Goal: Find specific page/section: Find specific page/section

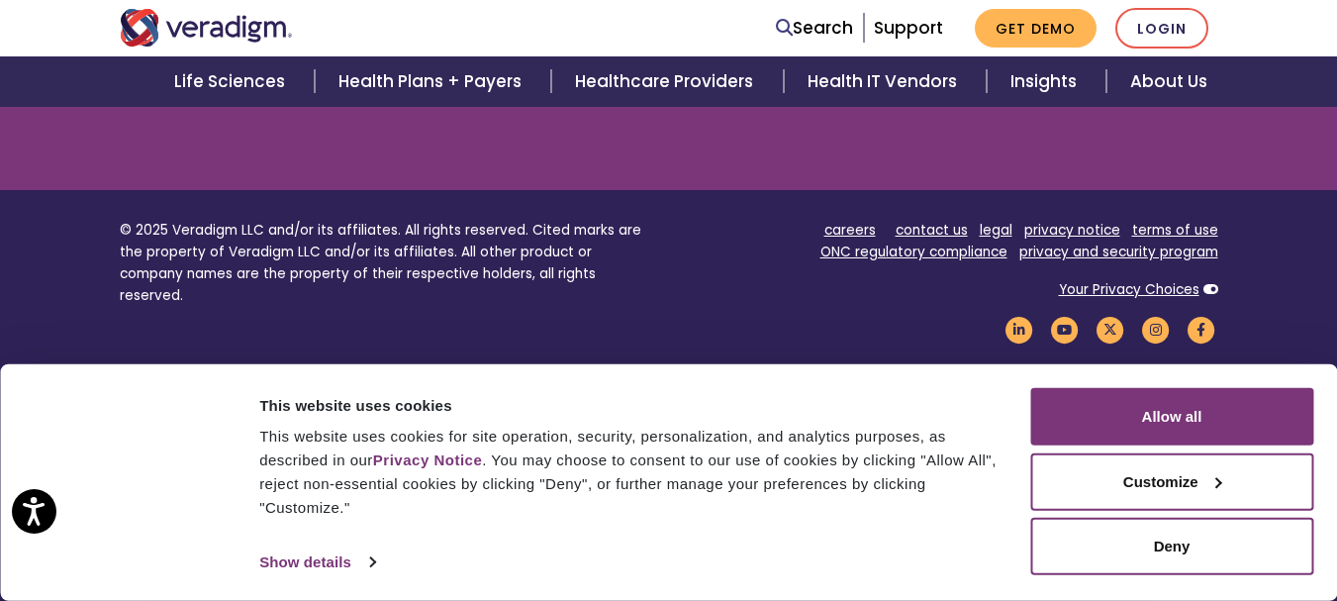
scroll to position [2864, 0]
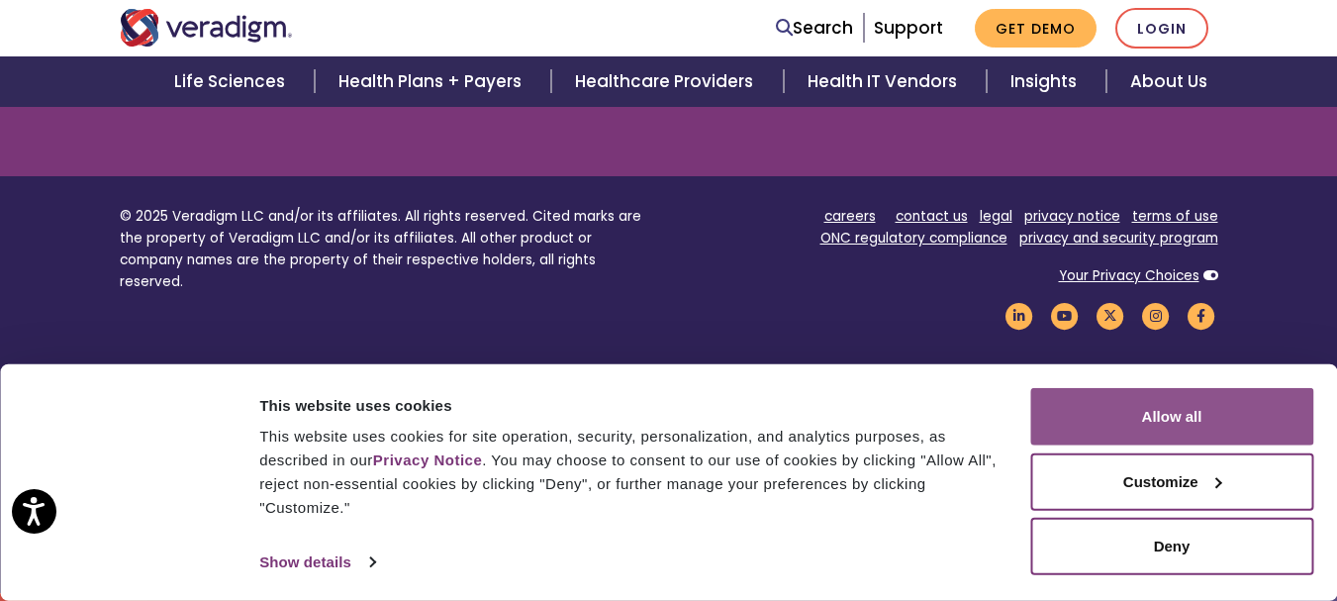
click at [1151, 411] on button "Allow all" at bounding box center [1171, 416] width 283 height 57
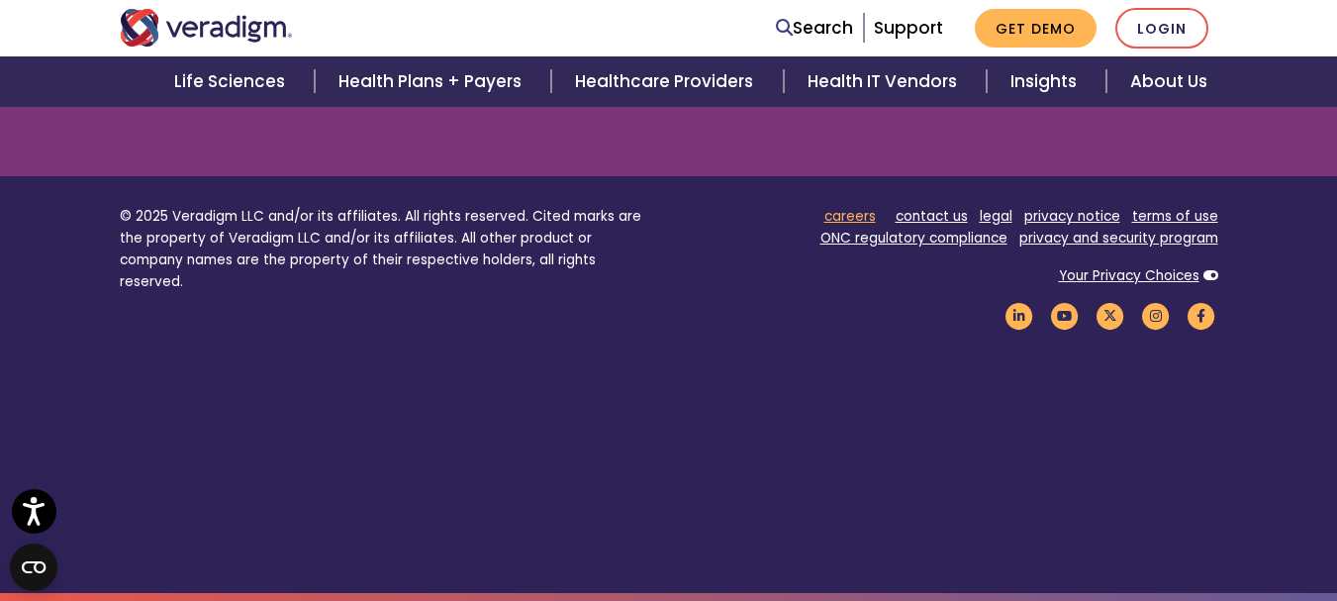
click at [852, 213] on link "careers" at bounding box center [849, 216] width 51 height 19
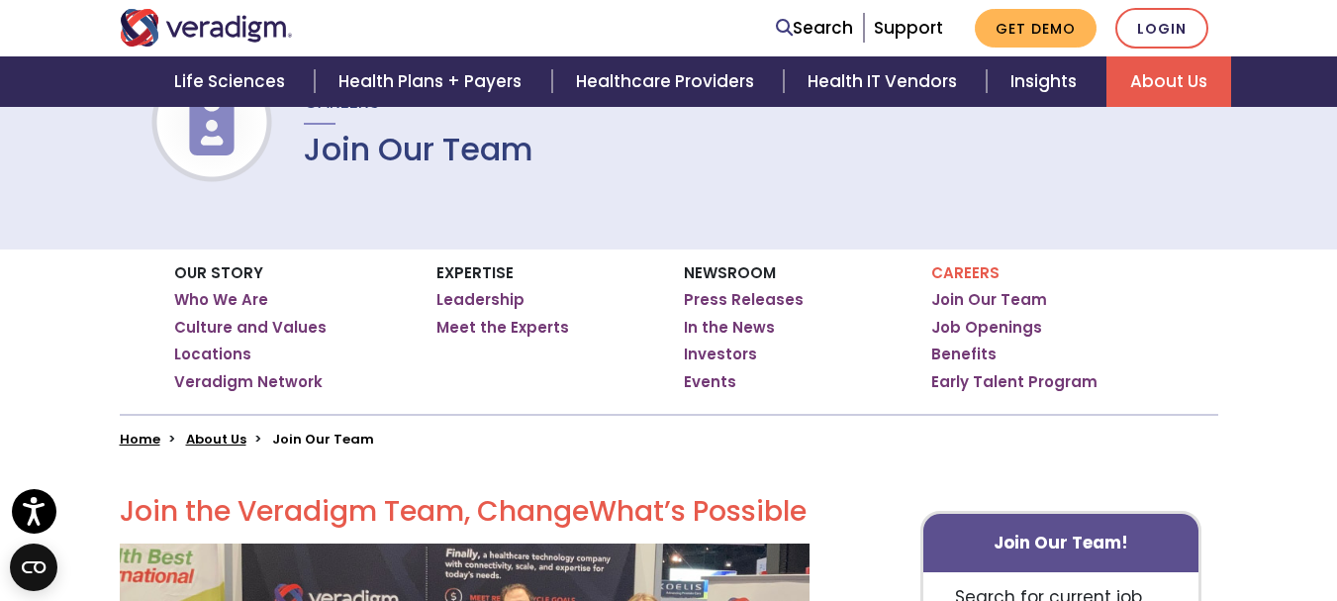
scroll to position [197, 0]
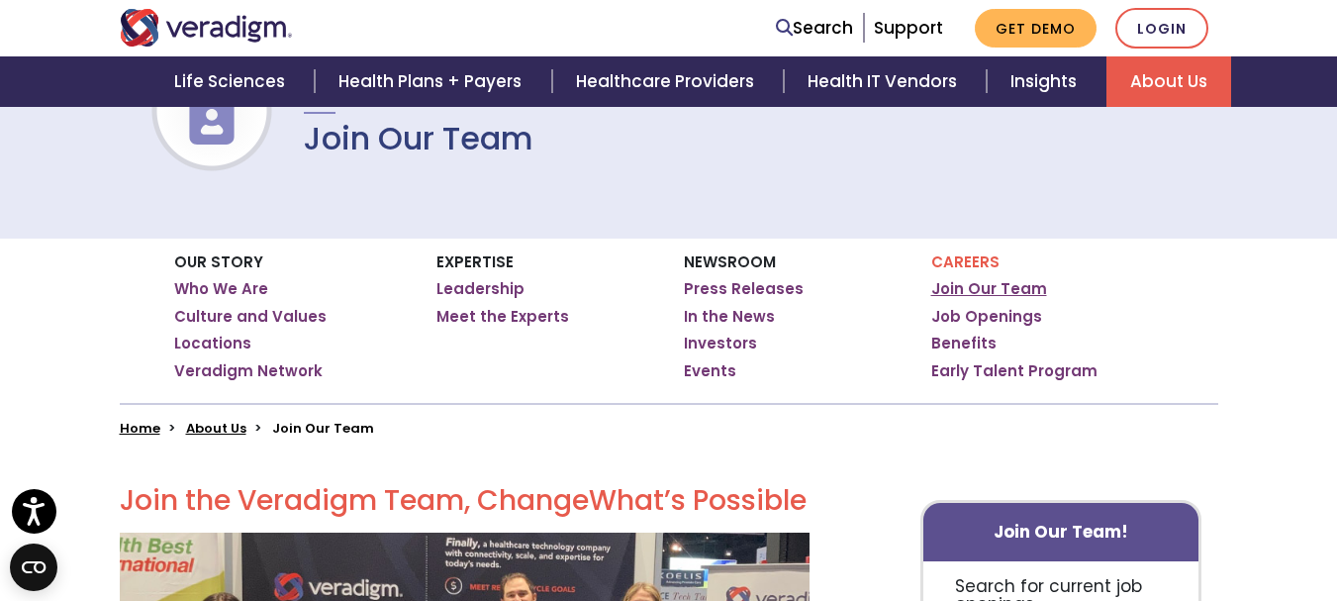
click at [998, 292] on link "Join Our Team" at bounding box center [989, 289] width 116 height 20
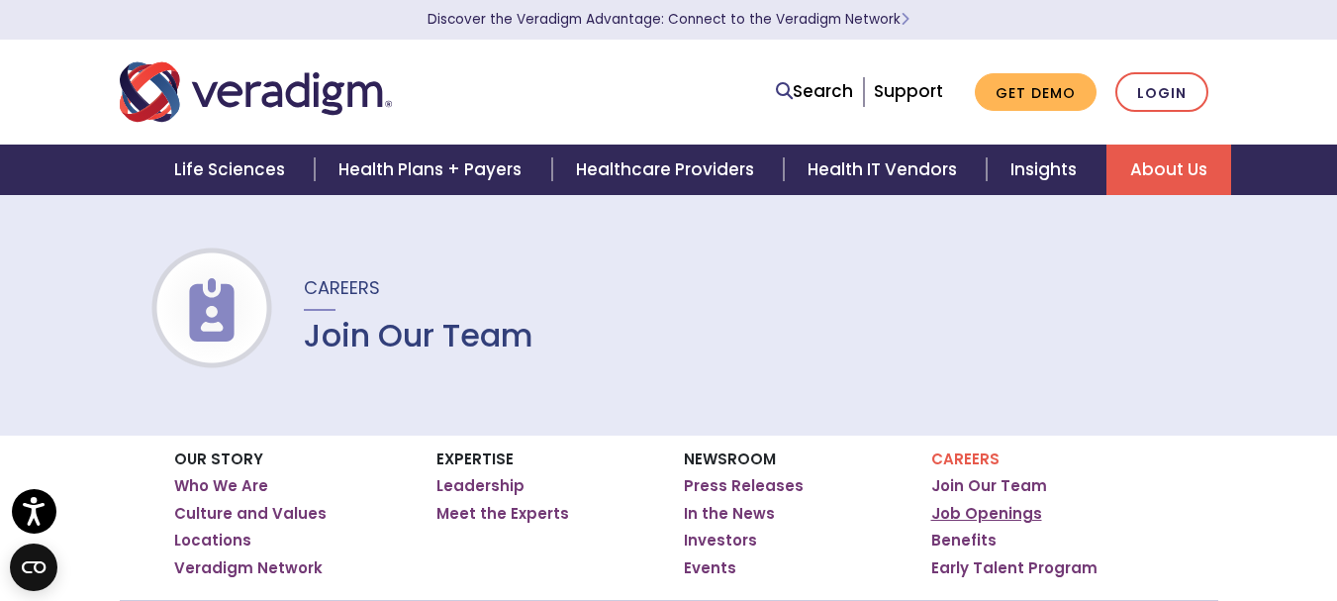
click at [1000, 520] on link "Job Openings" at bounding box center [986, 514] width 111 height 20
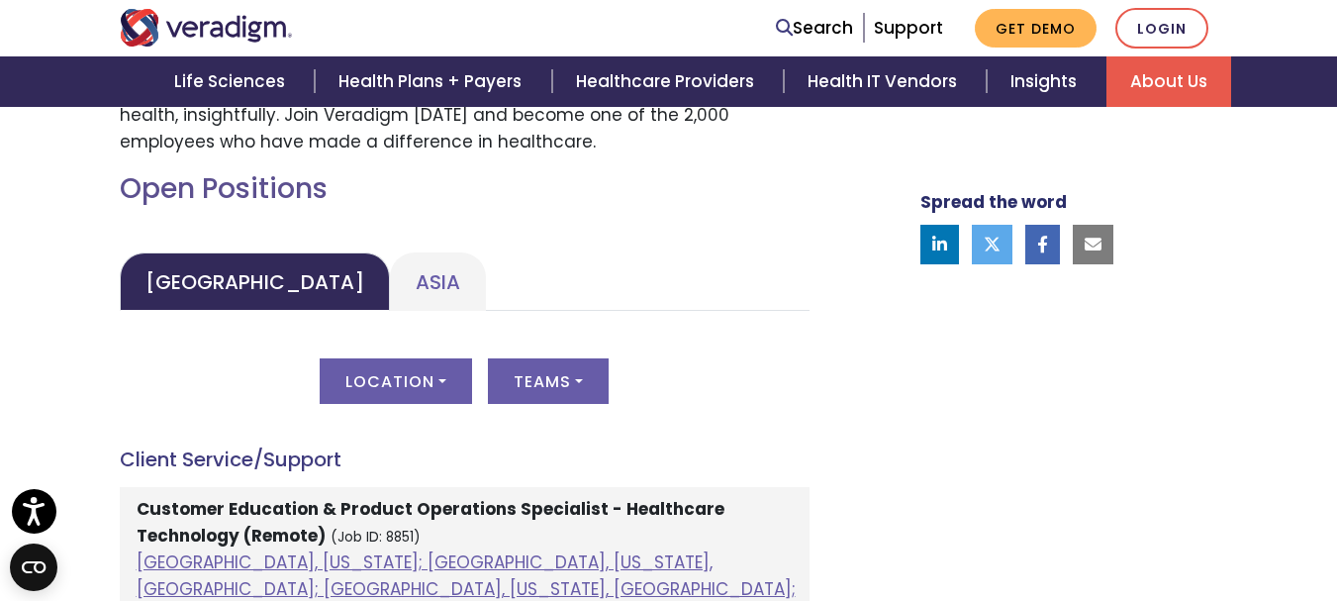
scroll to position [843, 0]
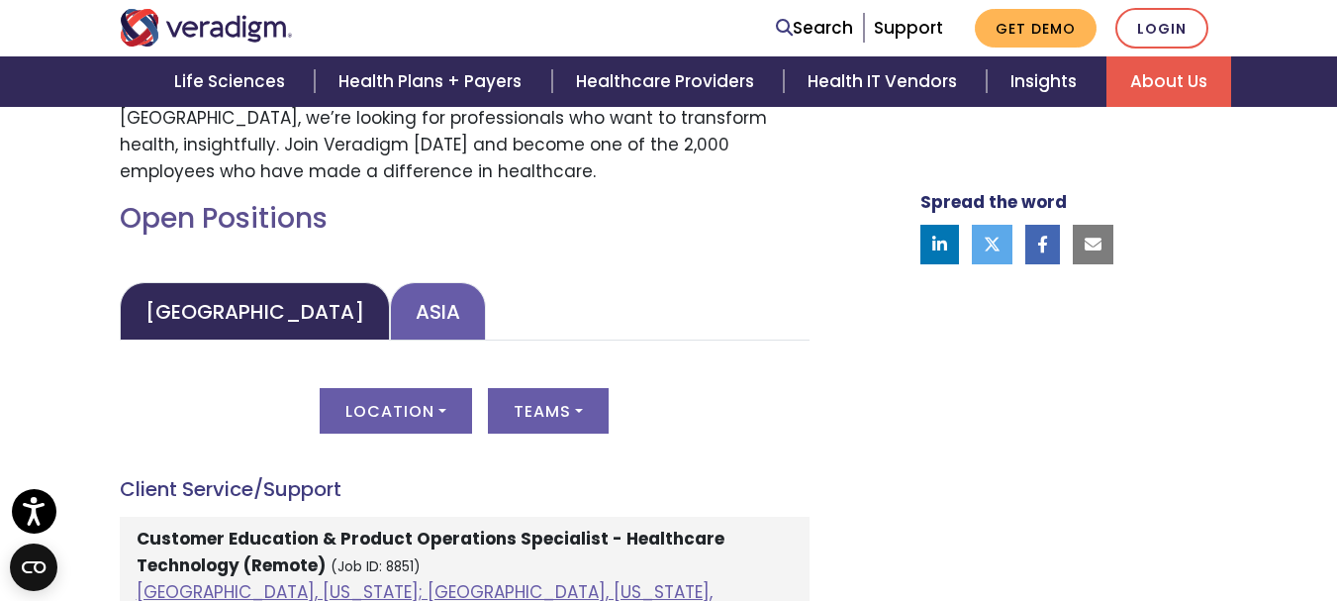
click at [390, 310] on link "Asia" at bounding box center [438, 311] width 96 height 58
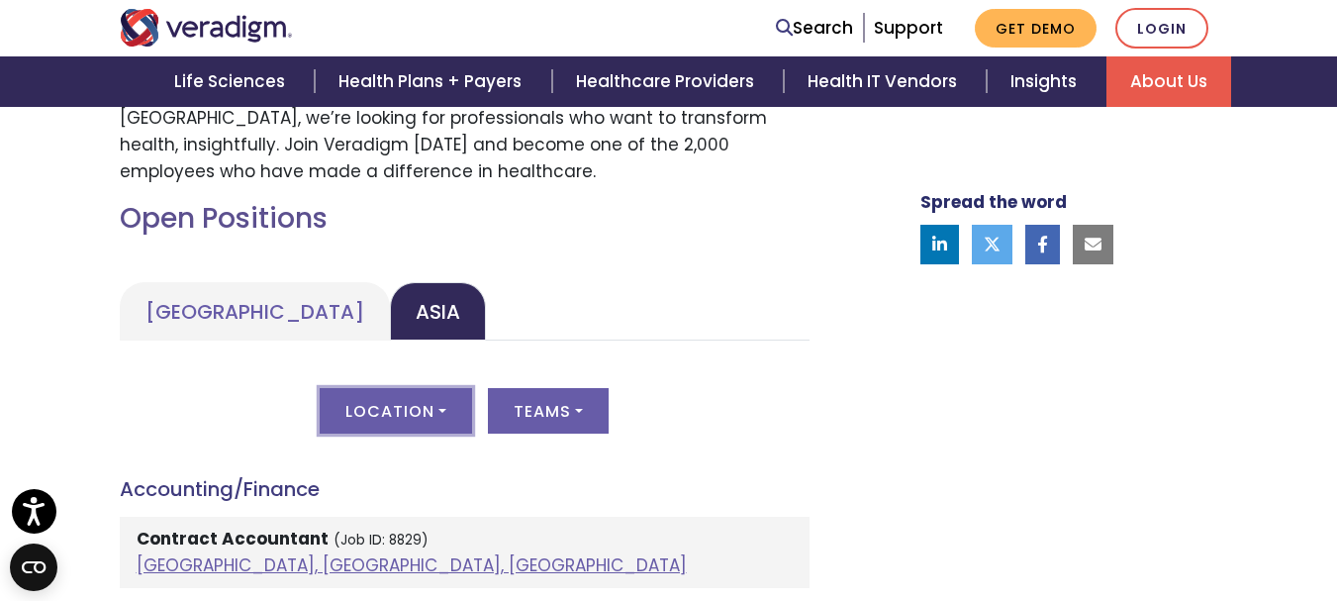
click at [440, 410] on button "Location" at bounding box center [396, 411] width 152 height 46
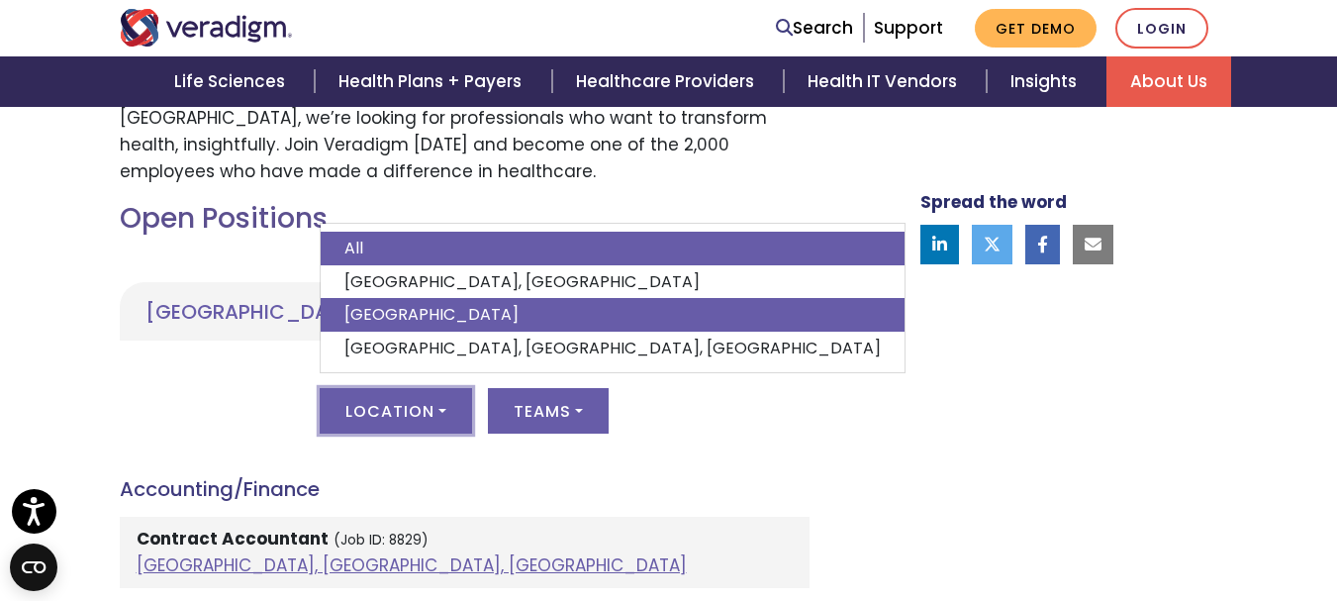
click at [386, 311] on link "India" at bounding box center [613, 315] width 584 height 34
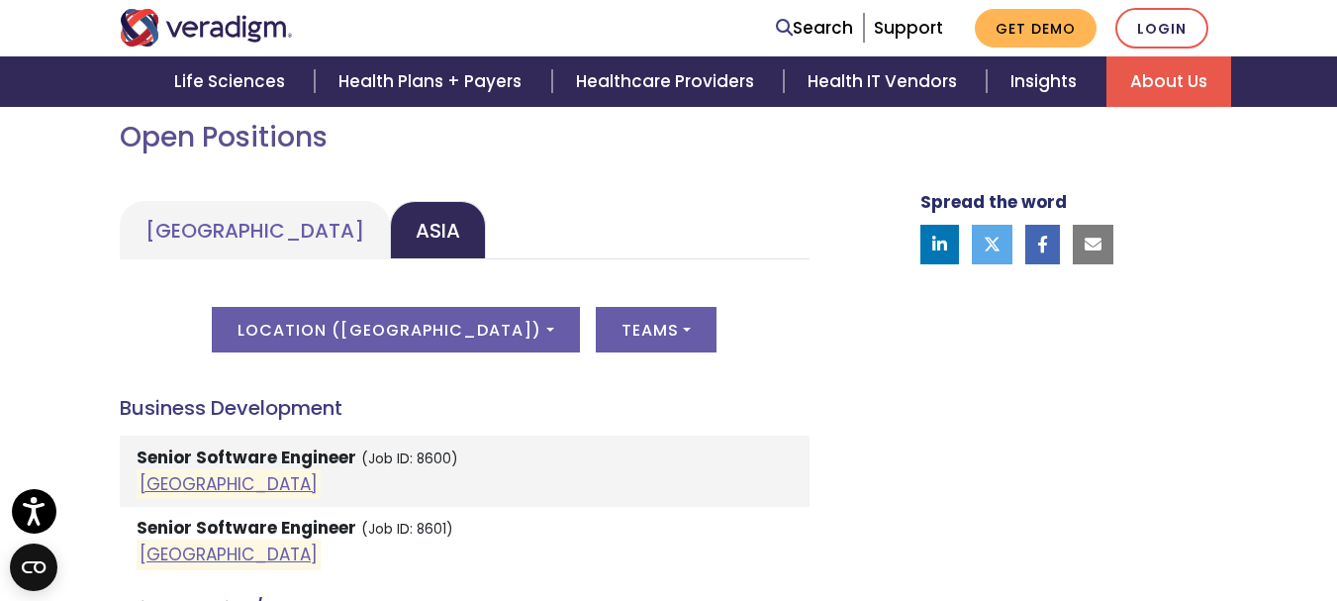
scroll to position [1030, 0]
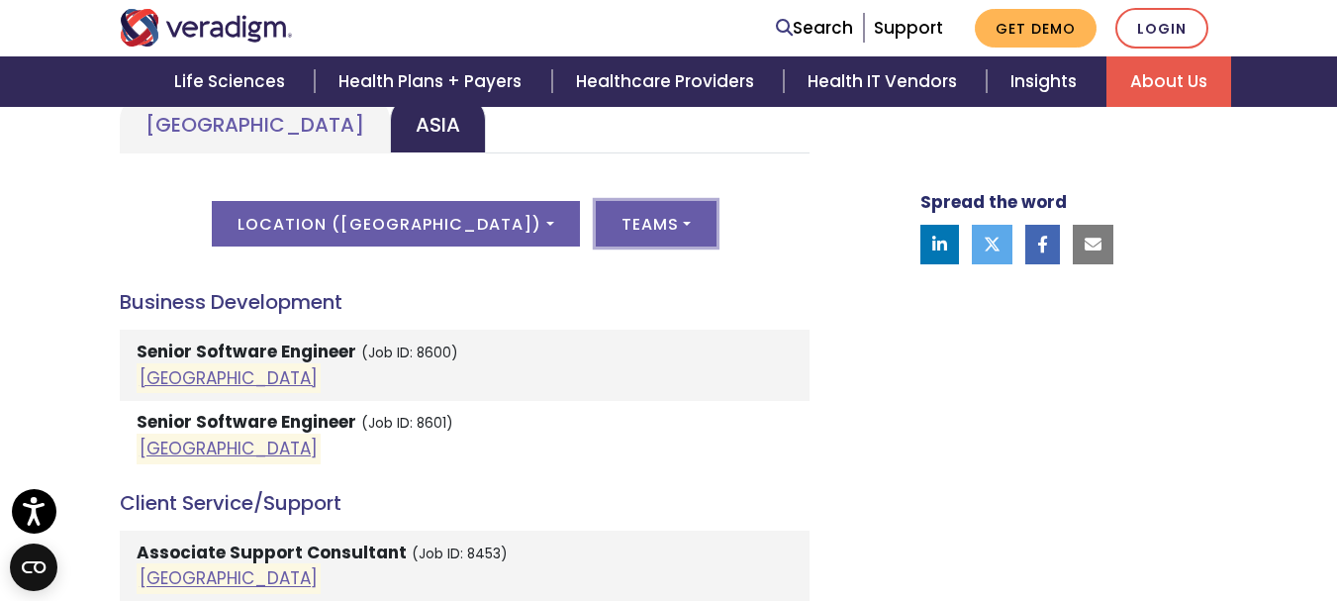
click at [616, 221] on button "Teams" at bounding box center [656, 224] width 121 height 46
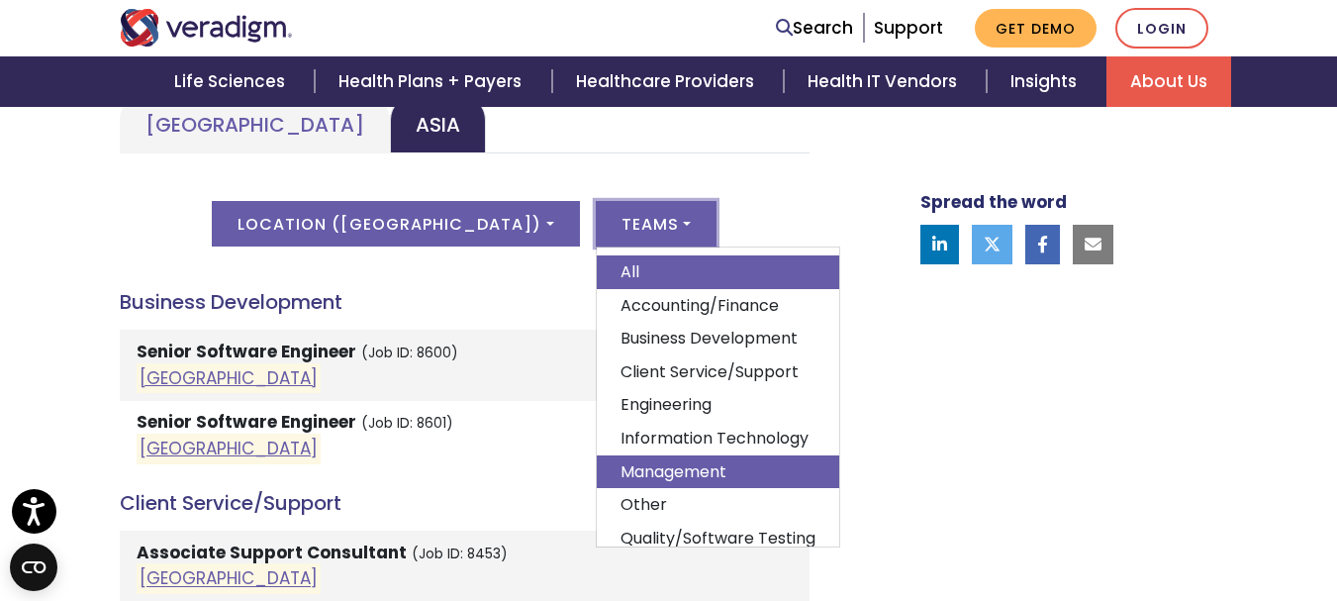
click at [629, 471] on link "Management" at bounding box center [718, 472] width 242 height 34
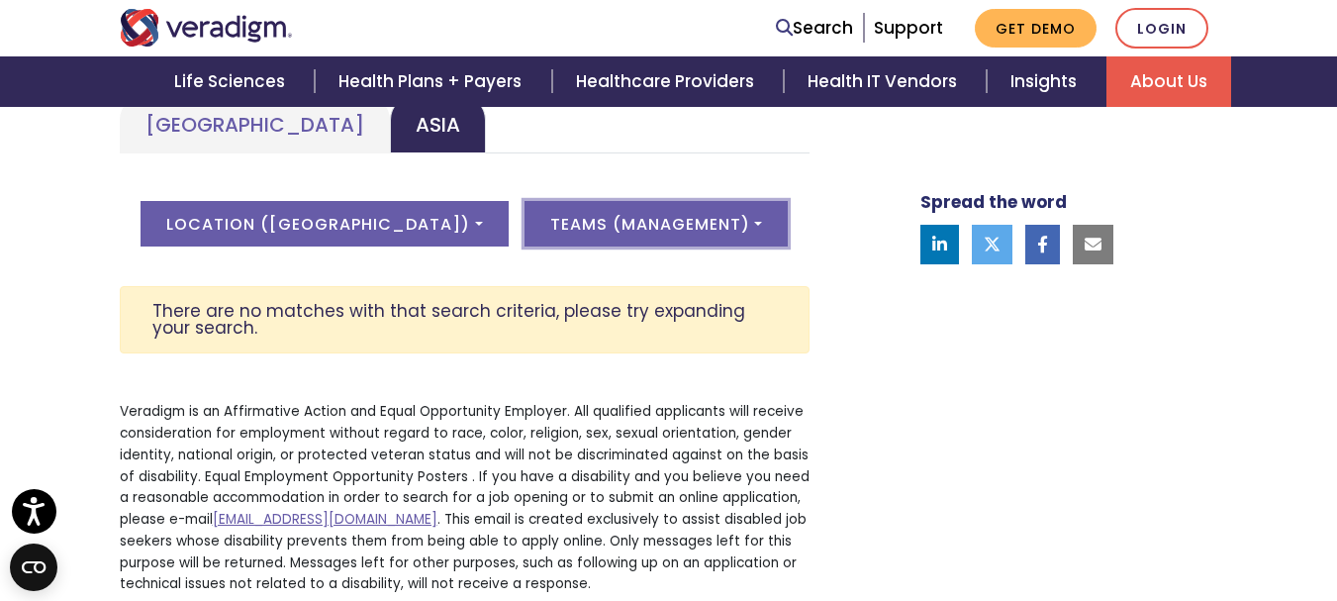
click at [685, 220] on button "Teams ( Management )" at bounding box center [655, 224] width 263 height 46
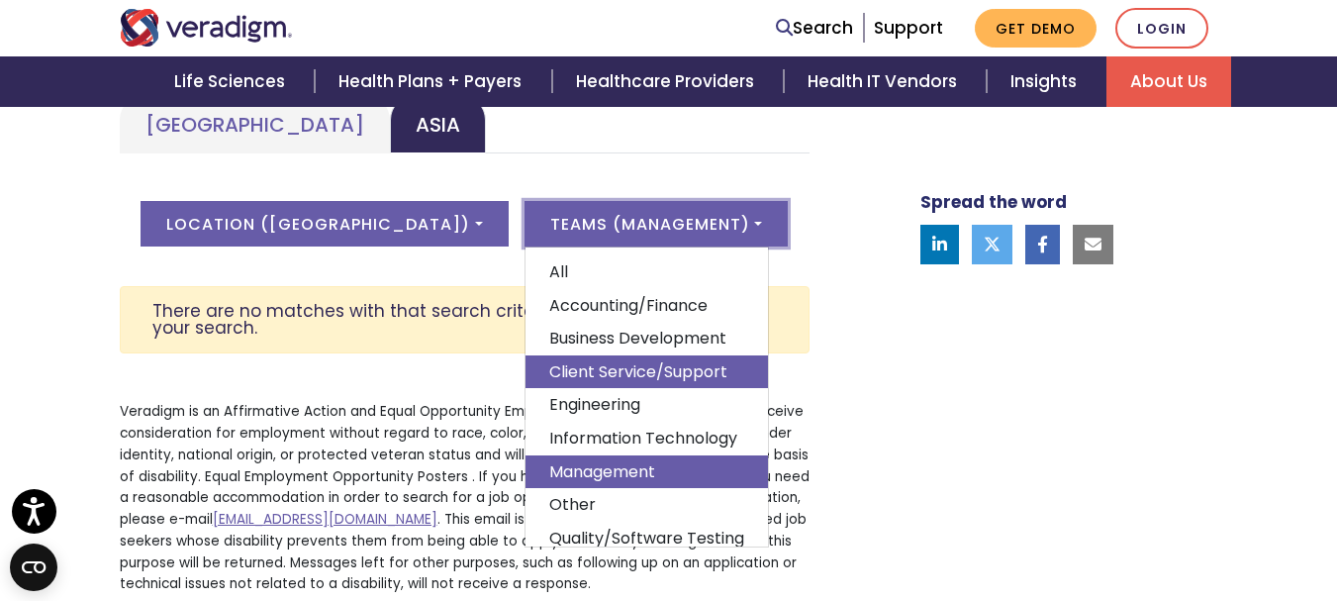
click at [607, 373] on link "Client Service/Support" at bounding box center [646, 372] width 242 height 34
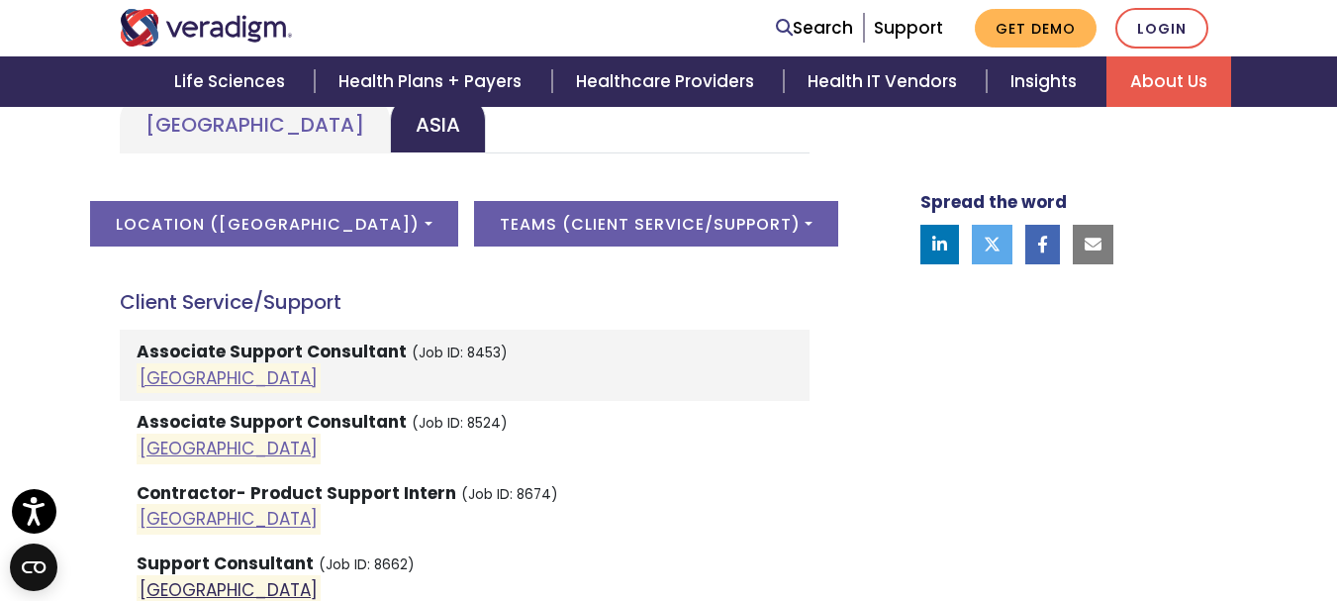
click at [163, 585] on link "India" at bounding box center [229, 590] width 178 height 24
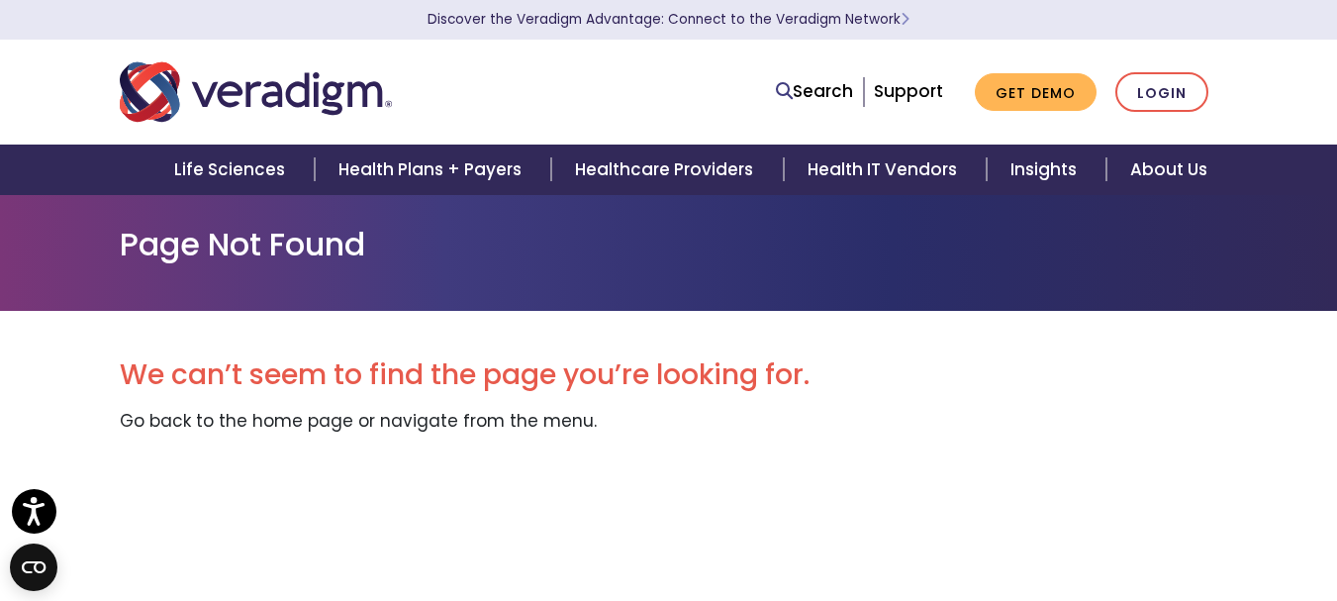
click at [474, 463] on div "We can’t seem to find the page you’re looking for. Go back to the home page or …" at bounding box center [669, 461] width 1098 height 301
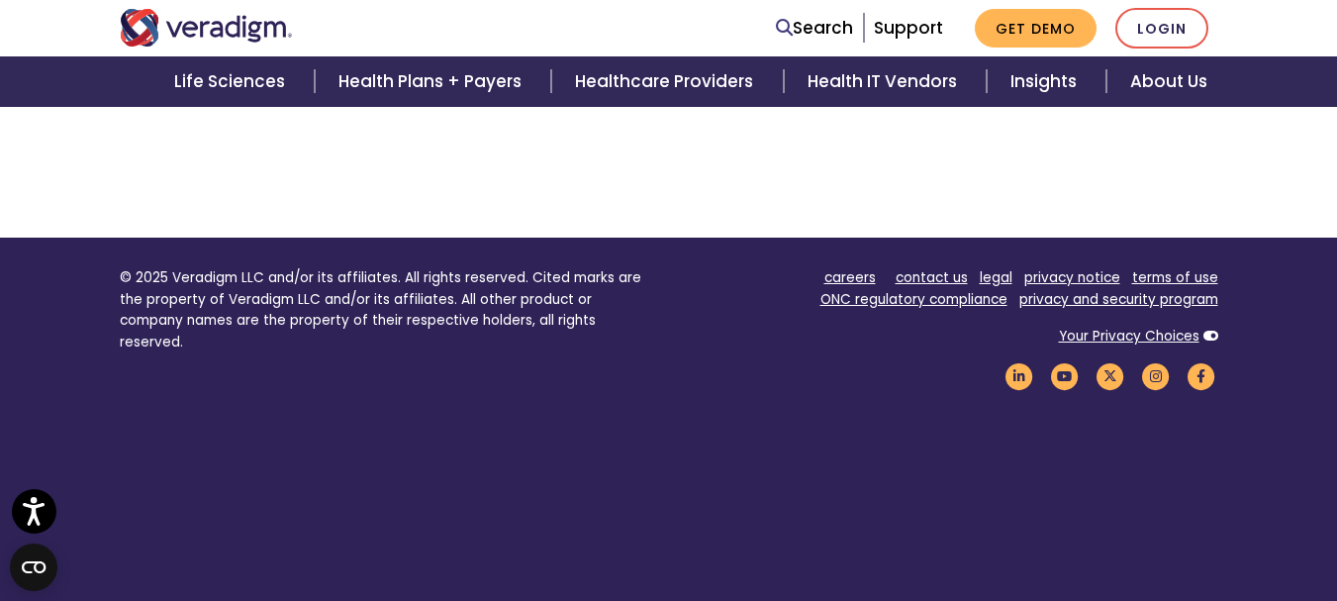
scroll to position [396, 0]
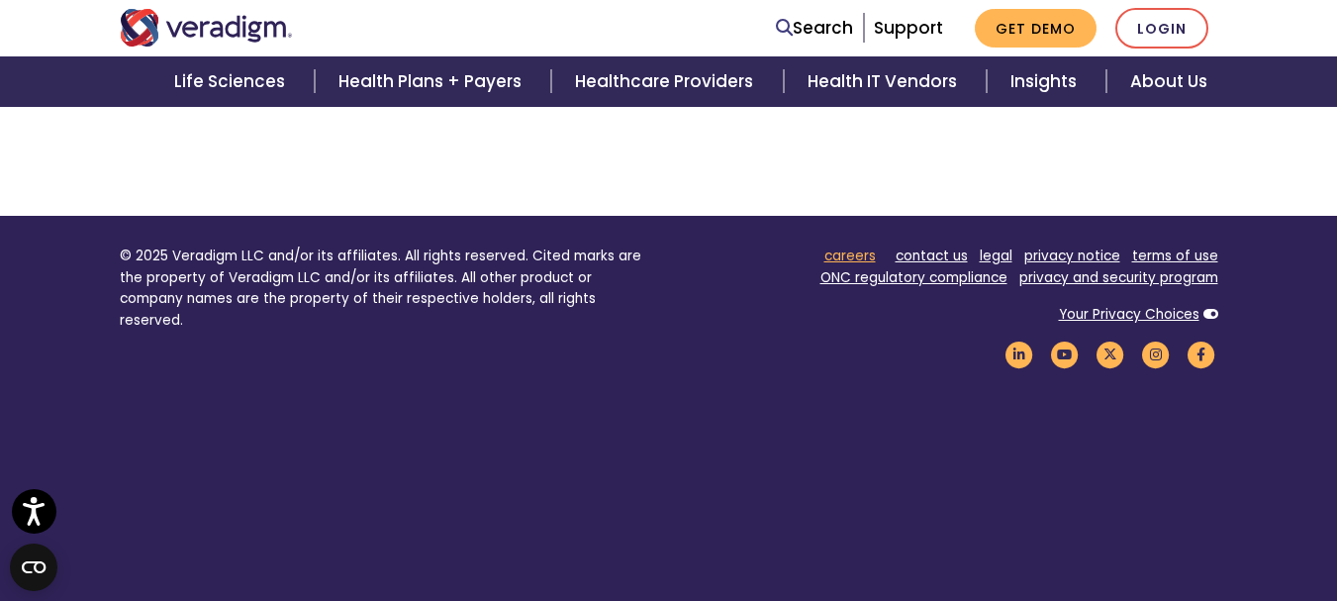
click at [852, 251] on link "careers" at bounding box center [849, 255] width 51 height 19
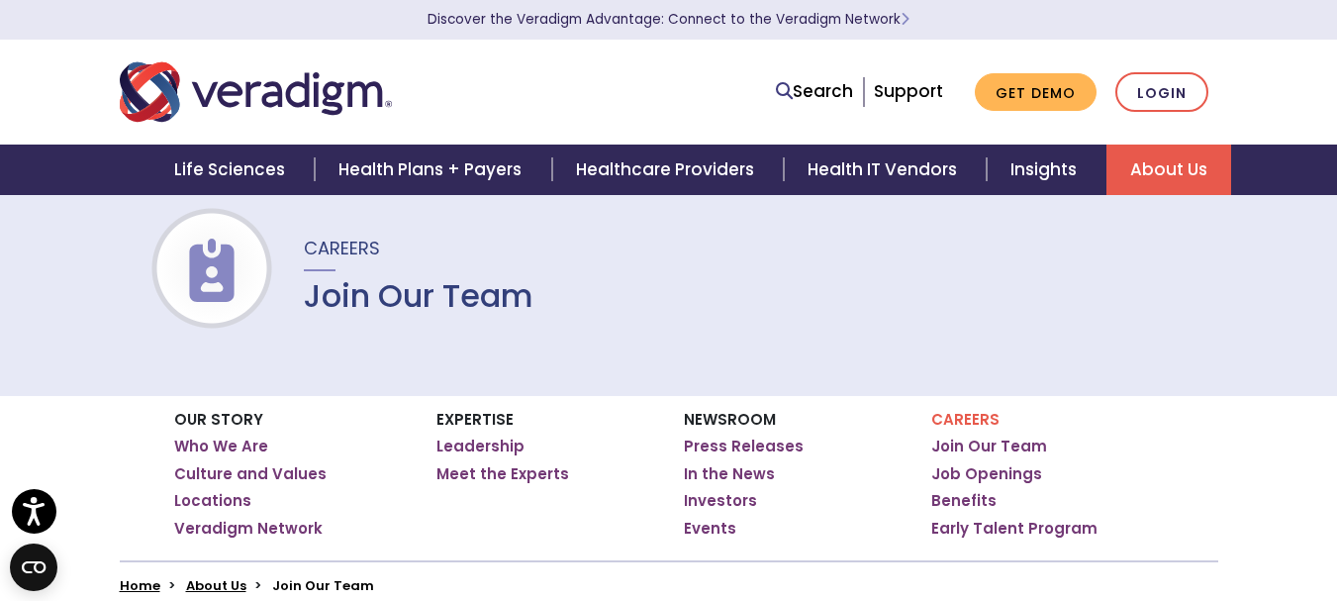
scroll to position [79, 0]
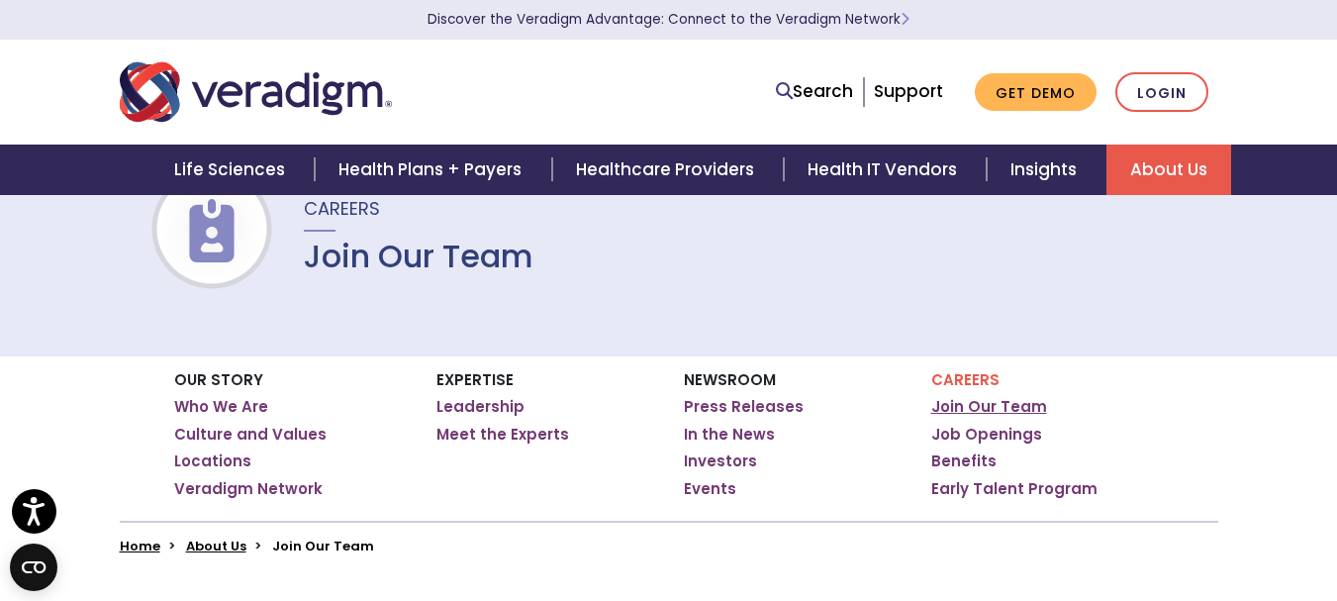
click at [1004, 404] on link "Join Our Team" at bounding box center [989, 407] width 116 height 20
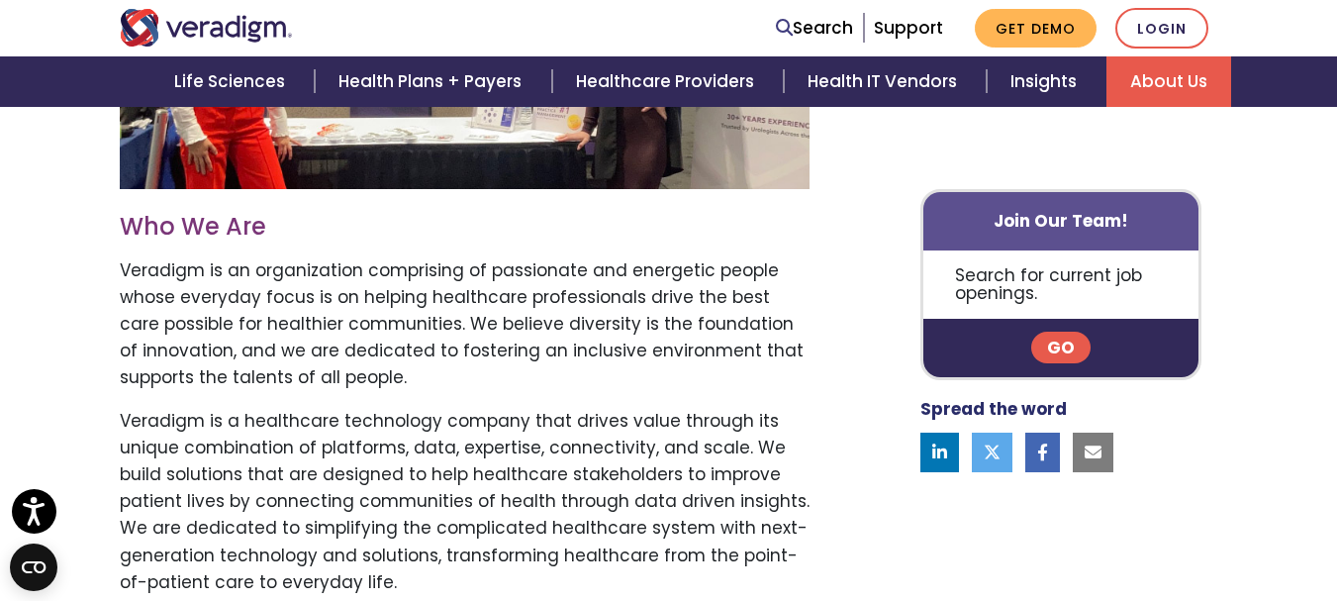
scroll to position [633, 0]
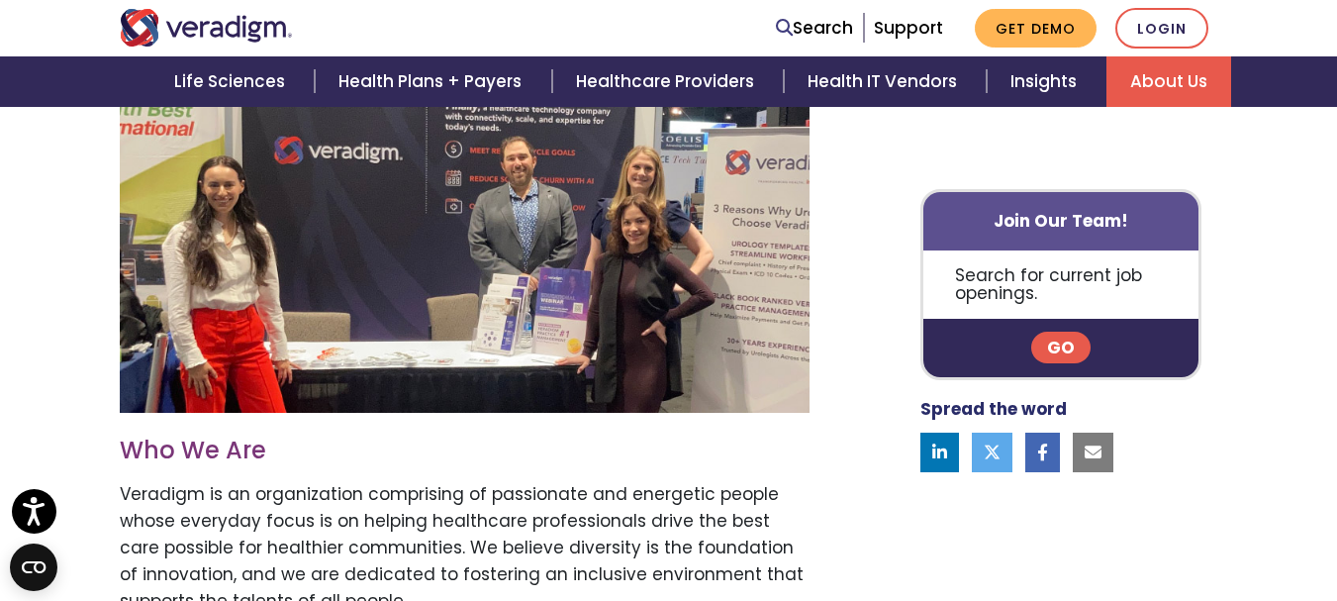
click at [1075, 352] on link "Go" at bounding box center [1060, 348] width 59 height 32
